Goal: Information Seeking & Learning: Learn about a topic

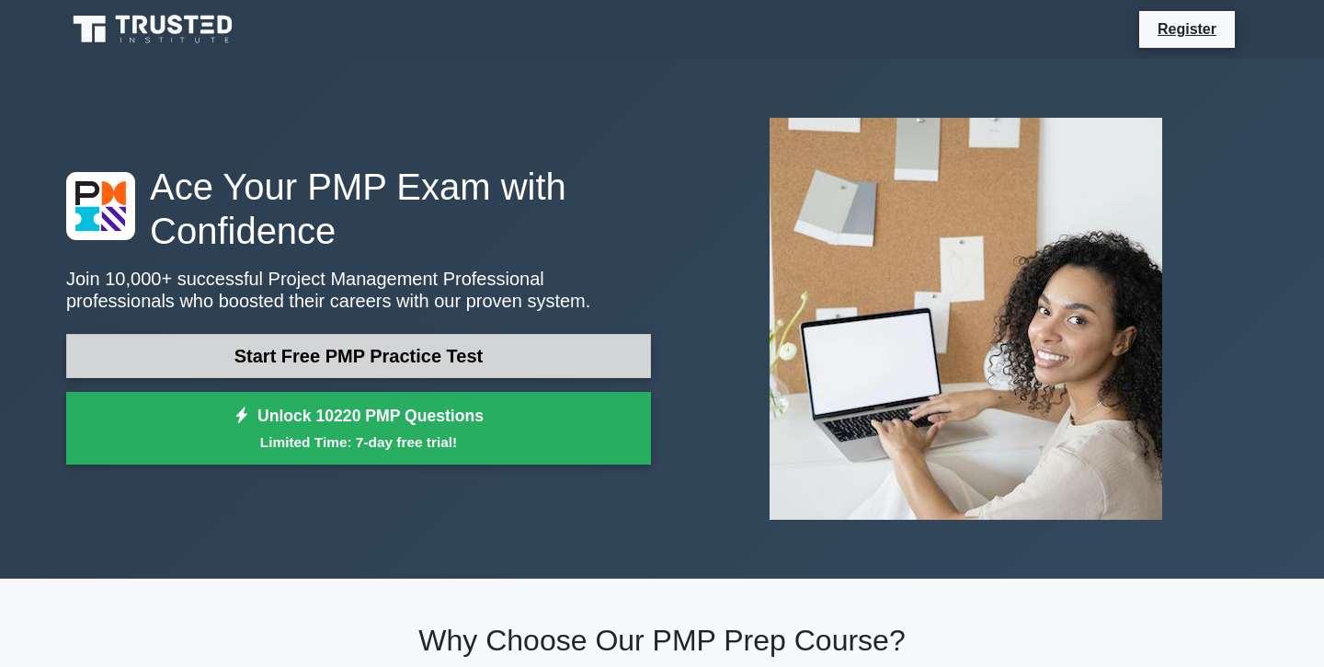
click at [379, 355] on link "Start Free PMP Practice Test" at bounding box center [358, 356] width 585 height 44
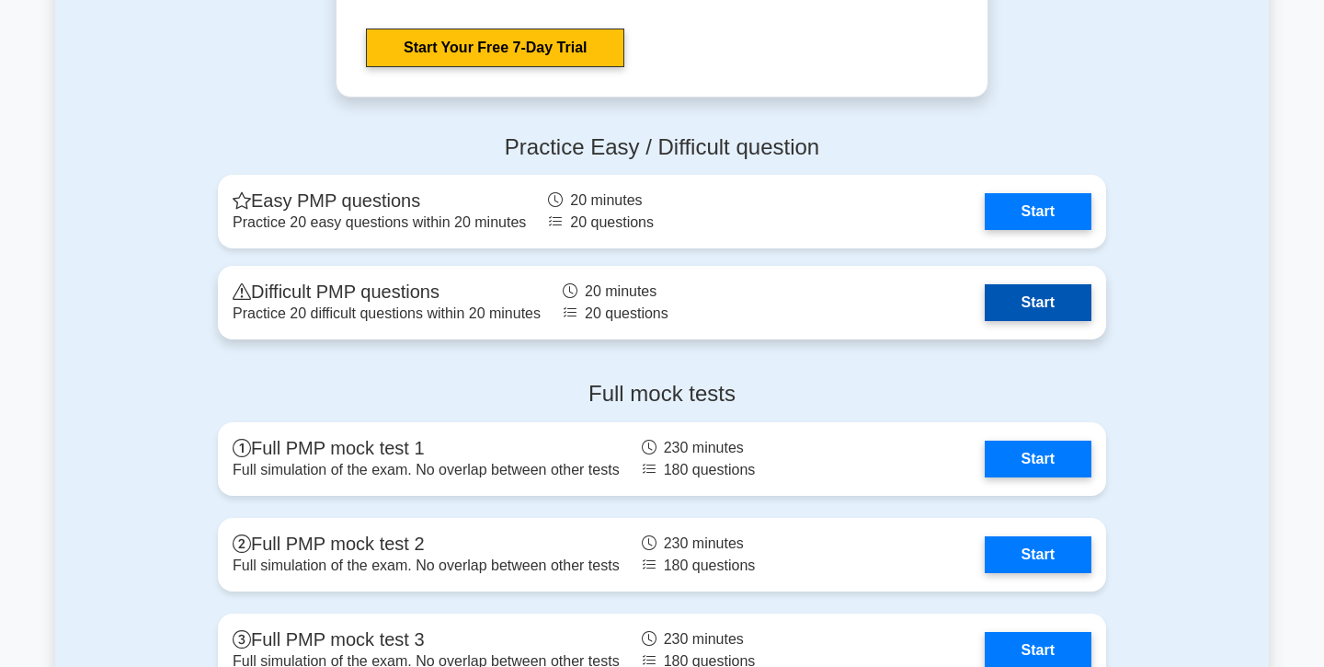
scroll to position [5016, 0]
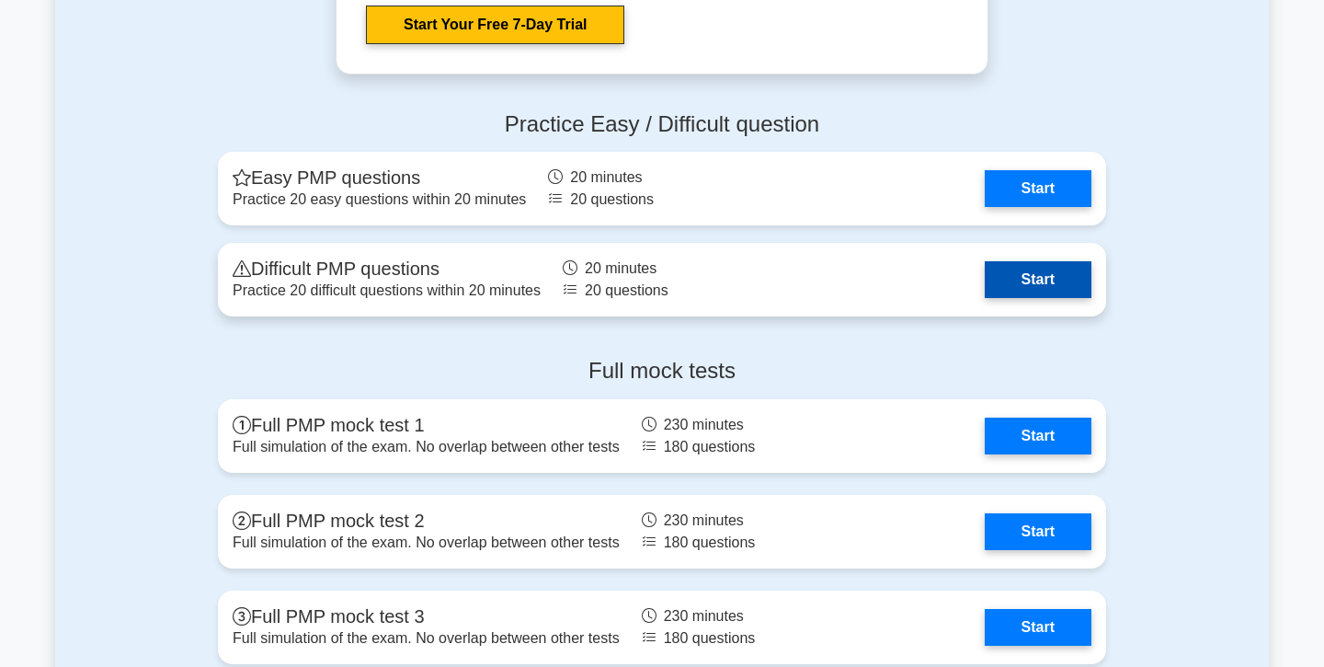
click at [1069, 273] on link "Start" at bounding box center [1038, 279] width 107 height 37
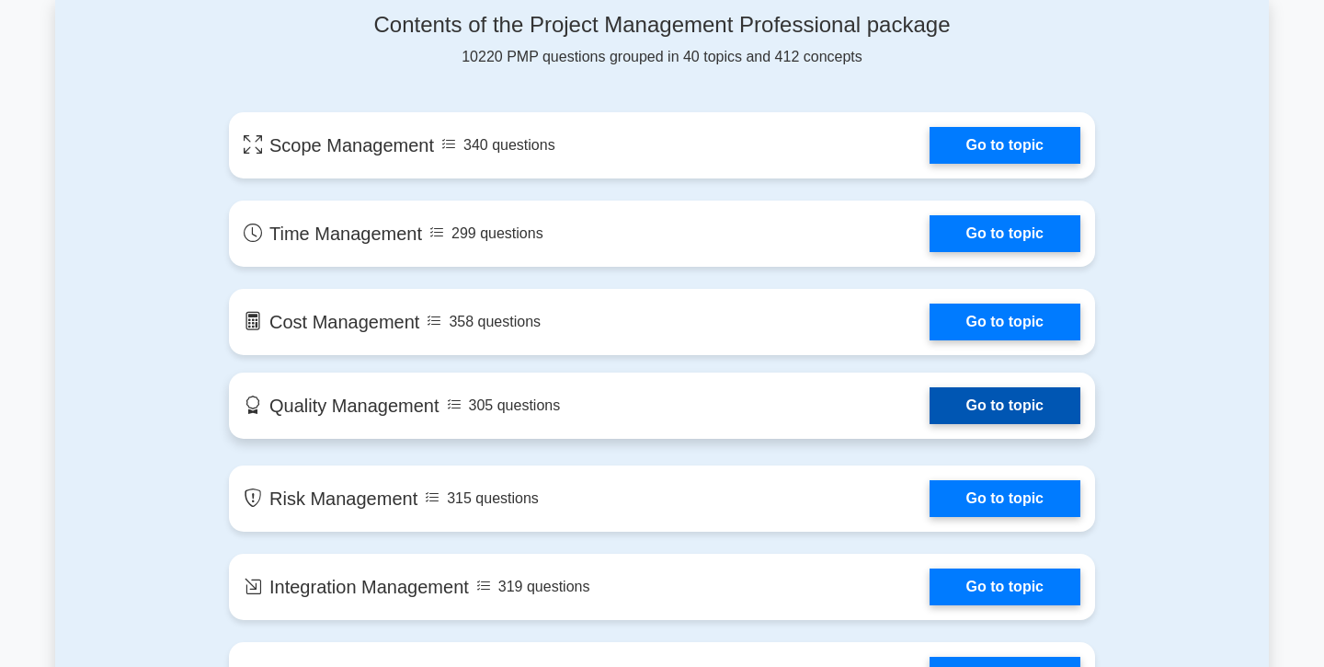
scroll to position [978, 0]
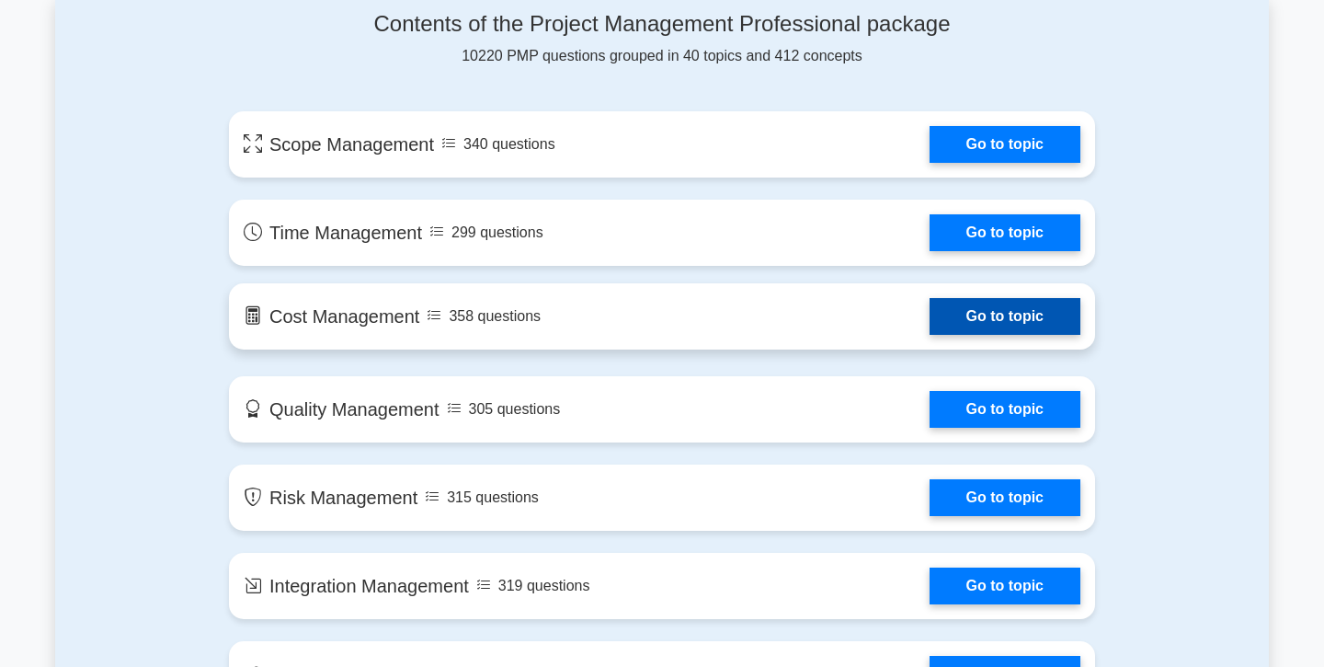
click at [1001, 311] on link "Go to topic" at bounding box center [1004, 316] width 151 height 37
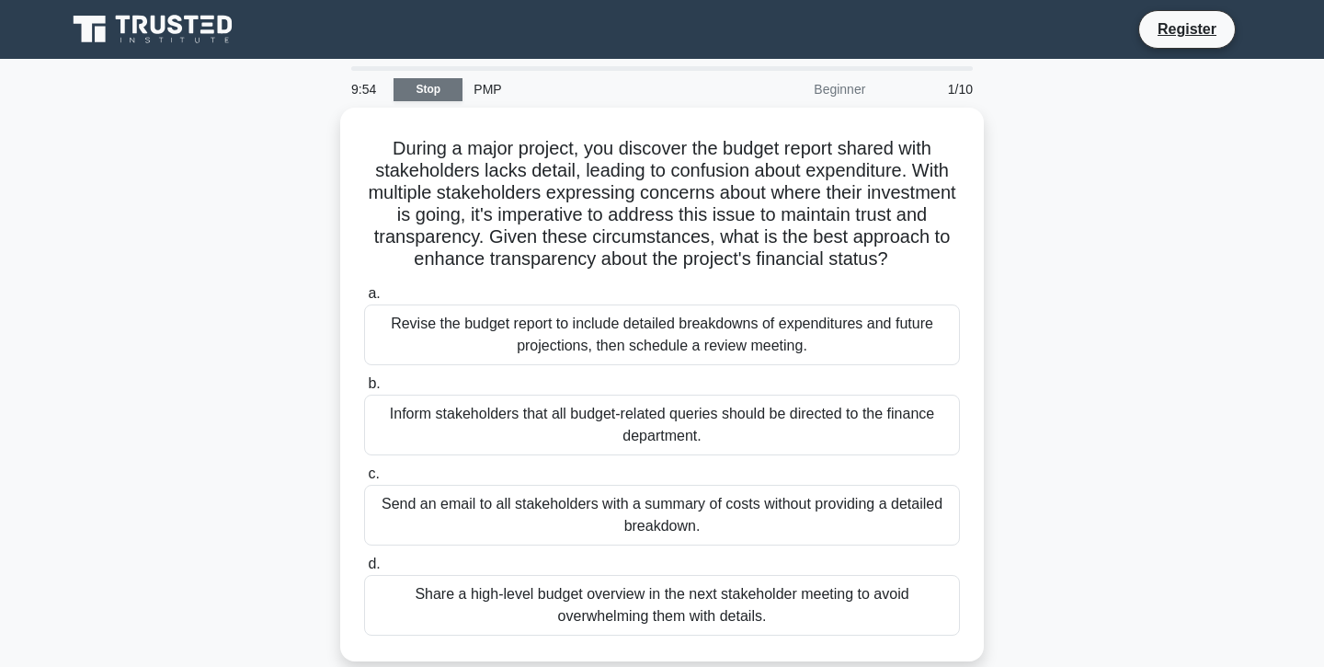
click at [439, 89] on link "Stop" at bounding box center [427, 89] width 69 height 23
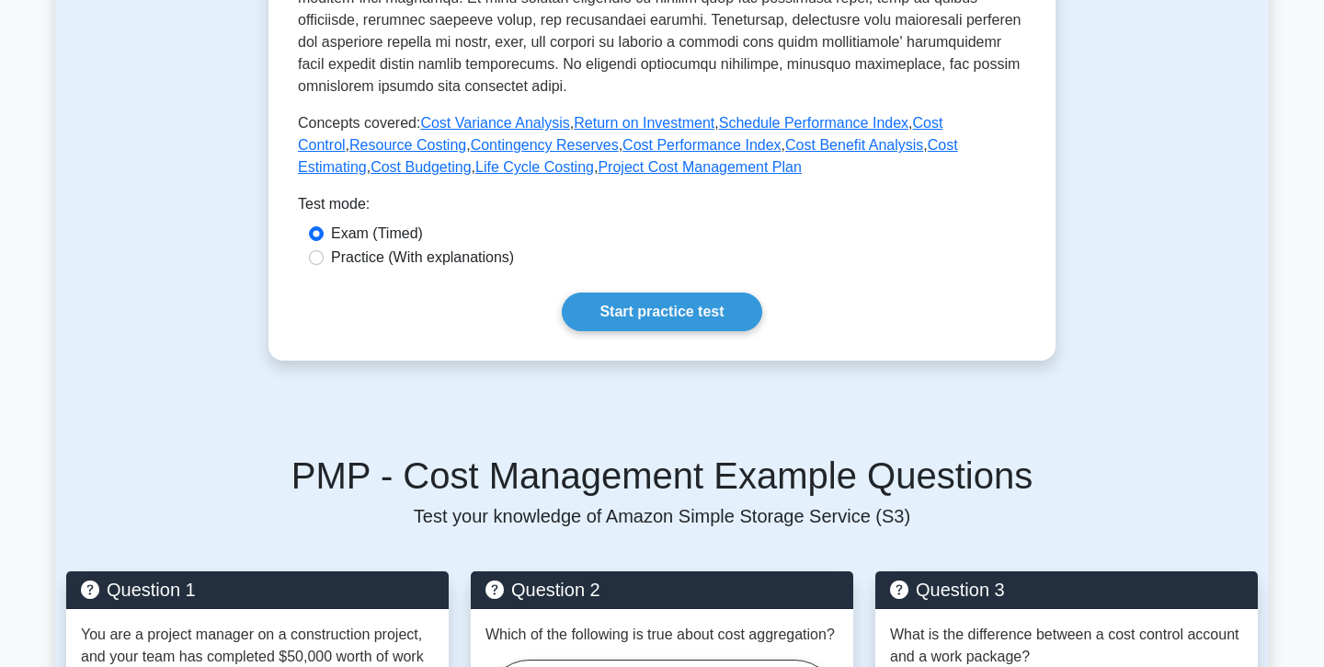
scroll to position [745, 0]
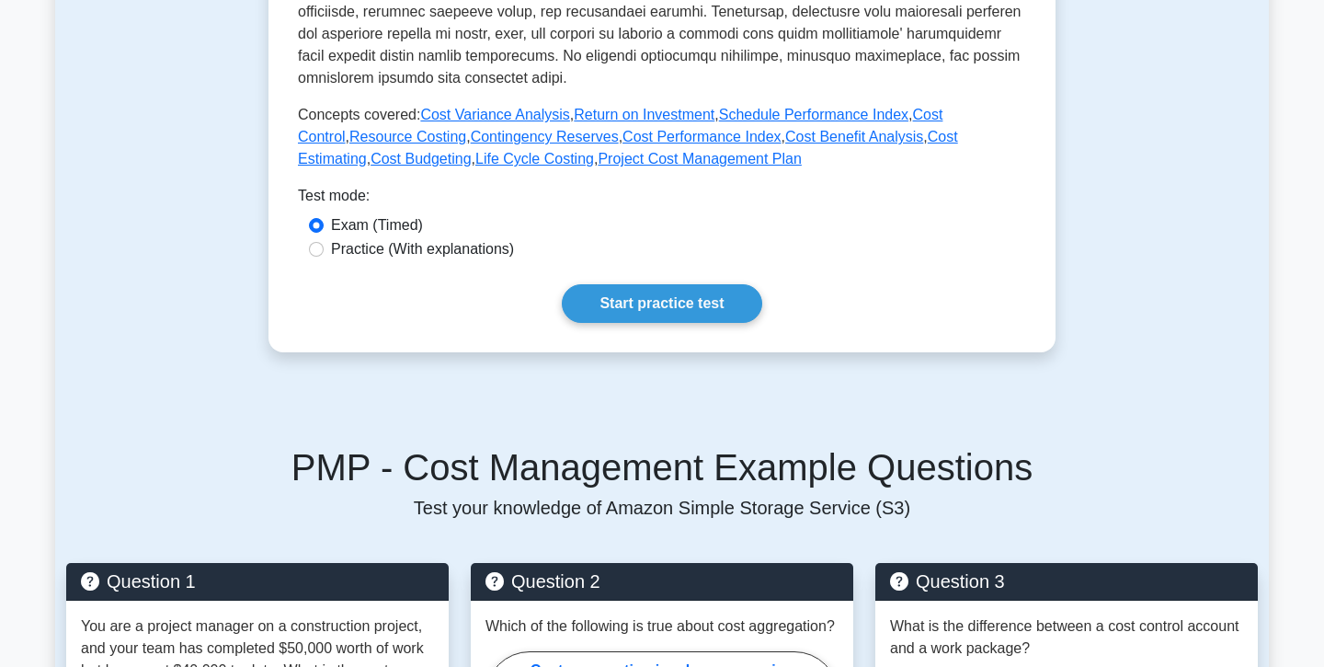
click at [434, 247] on label "Practice (With explanations)" at bounding box center [422, 249] width 183 height 22
click at [324, 247] on input "Practice (With explanations)" at bounding box center [316, 249] width 15 height 15
radio input "true"
click at [598, 299] on link "Start practice test" at bounding box center [661, 303] width 199 height 39
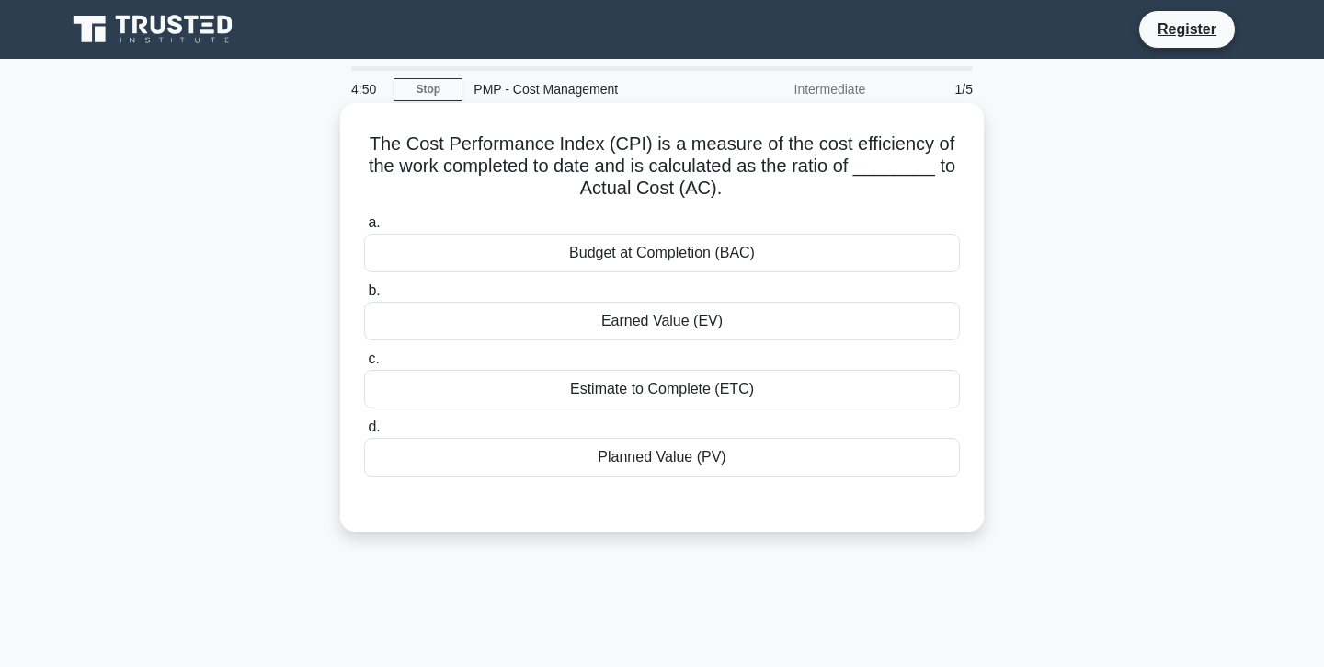
click at [604, 250] on div "Budget at Completion (BAC)" at bounding box center [662, 253] width 596 height 39
click at [364, 229] on input "a. Budget at Completion (BAC)" at bounding box center [364, 223] width 0 height 12
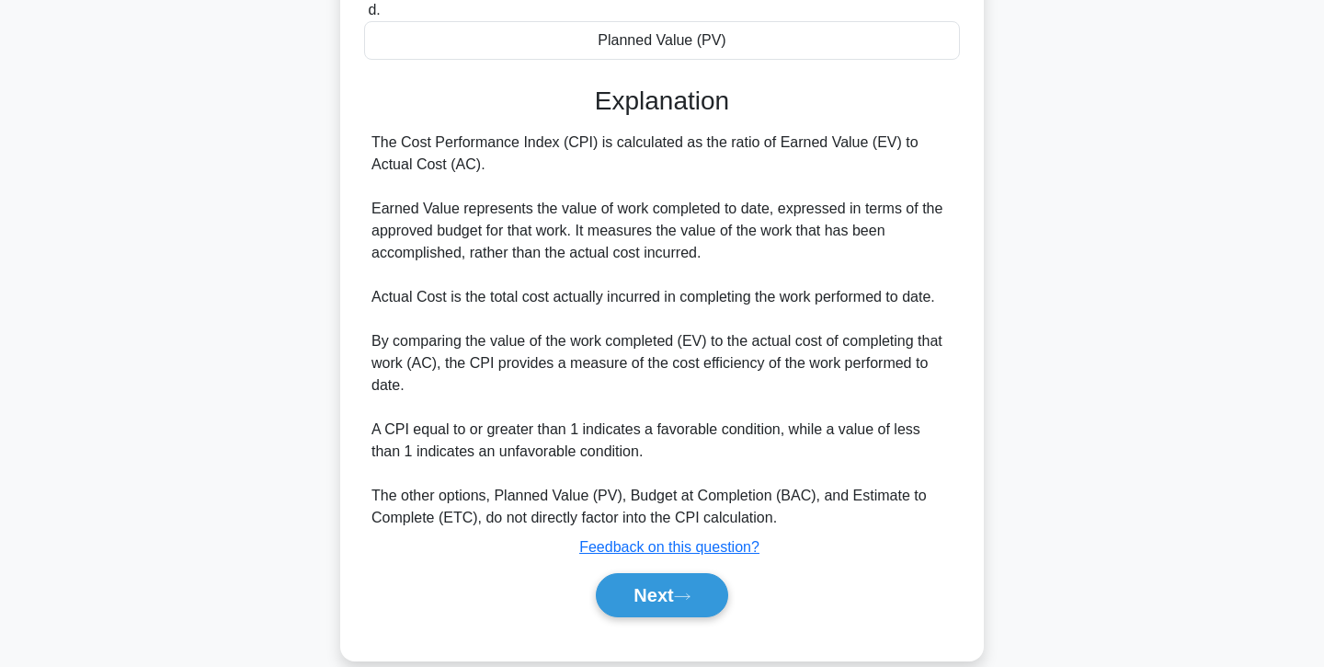
scroll to position [447, 0]
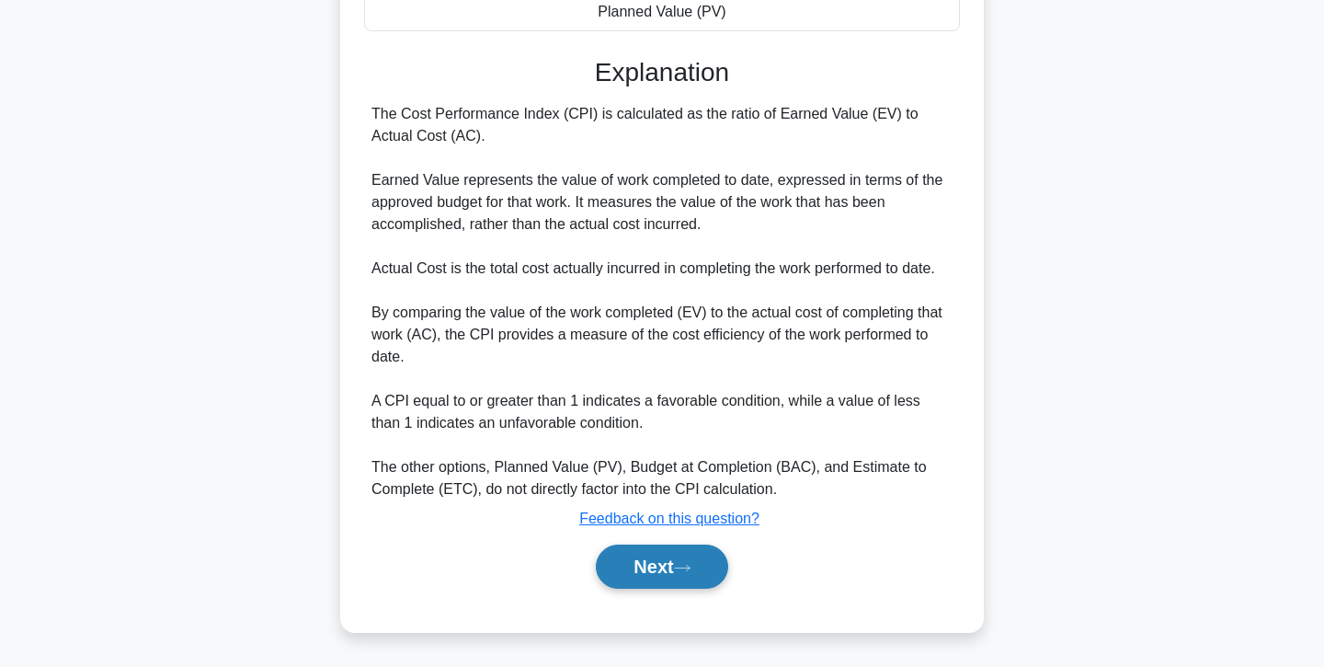
click at [636, 554] on button "Next" at bounding box center [661, 566] width 131 height 44
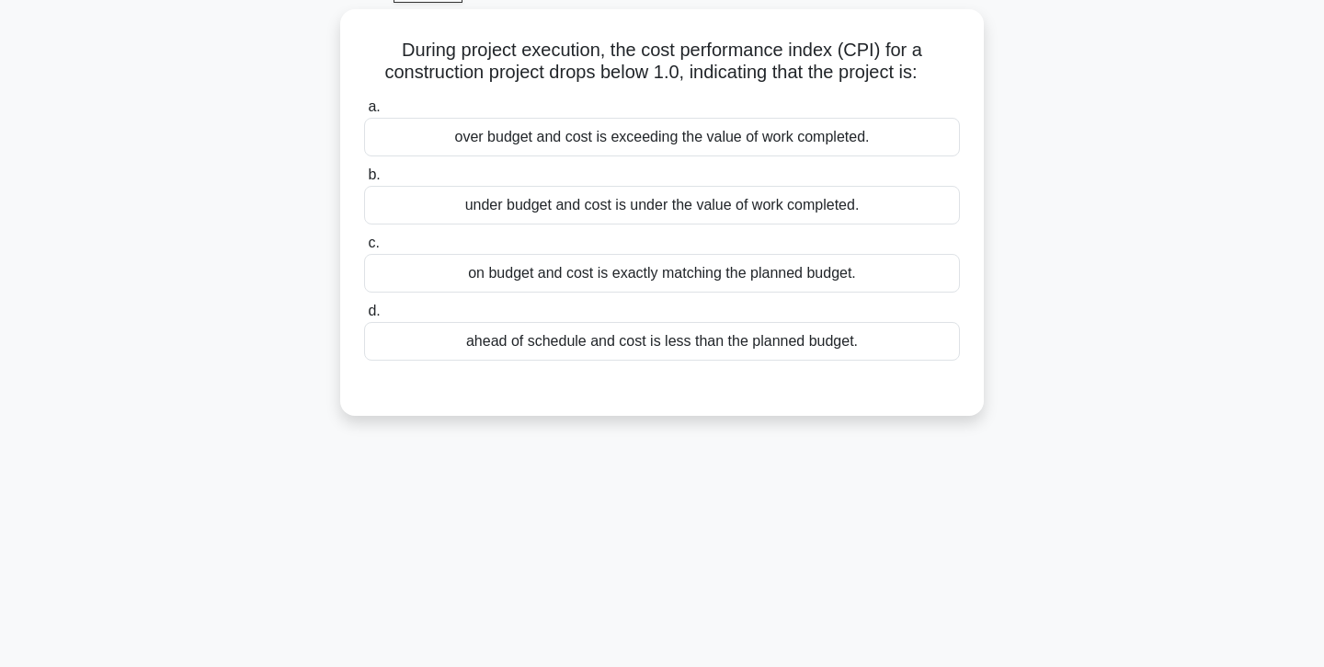
scroll to position [92, 0]
click at [636, 146] on div "over budget and cost is exceeding the value of work completed." at bounding box center [662, 139] width 596 height 39
click at [364, 115] on input "a. over budget and cost is exceeding the value of work completed." at bounding box center [364, 109] width 0 height 12
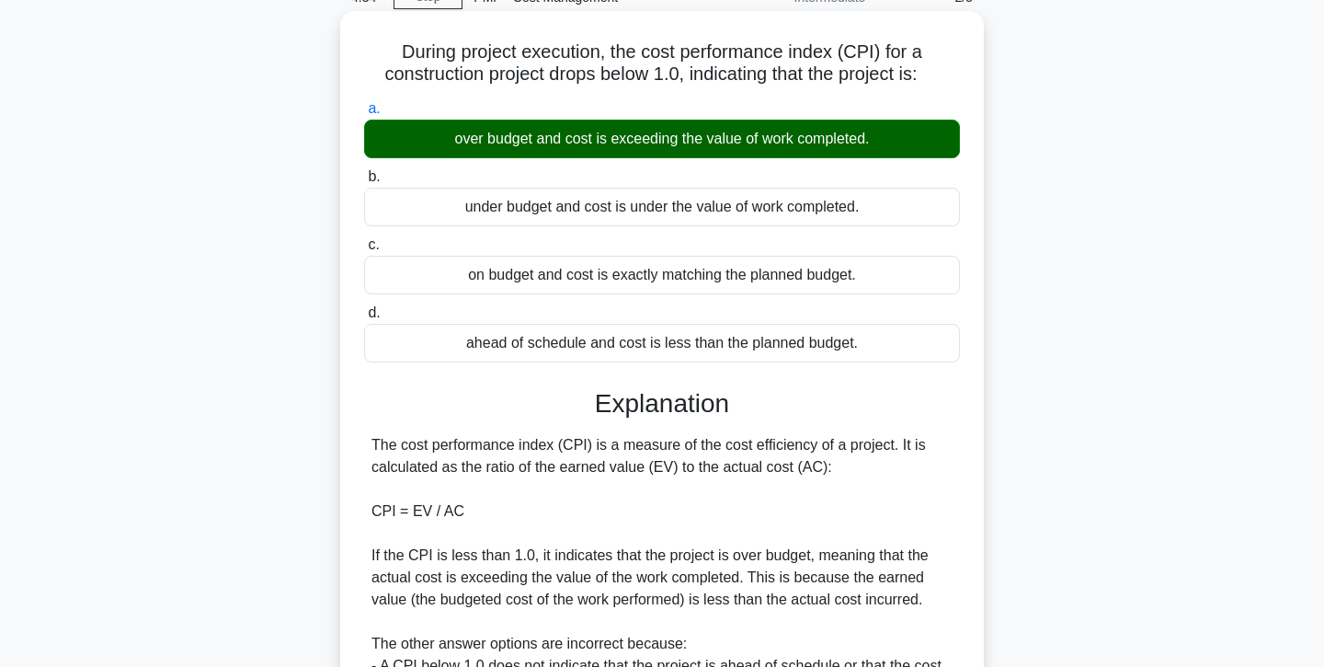
scroll to position [0, 0]
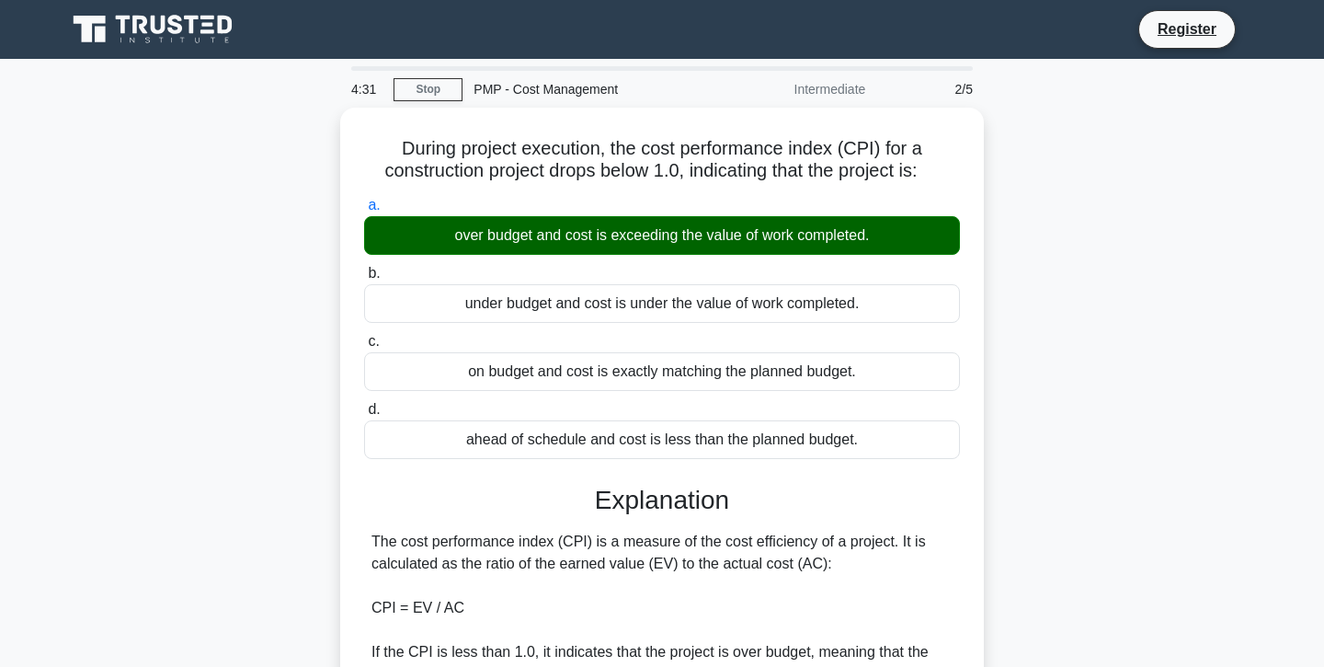
click at [207, 34] on icon at bounding box center [154, 29] width 177 height 35
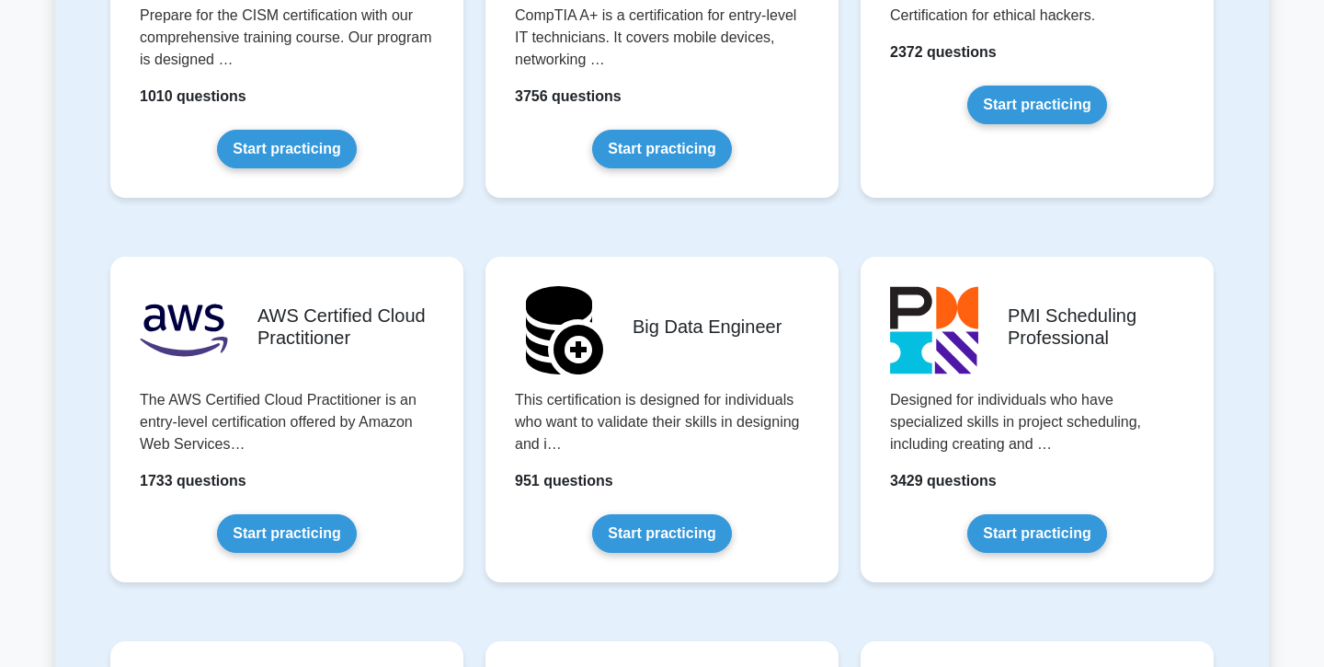
scroll to position [2865, 0]
